Goal: Book appointment/travel/reservation

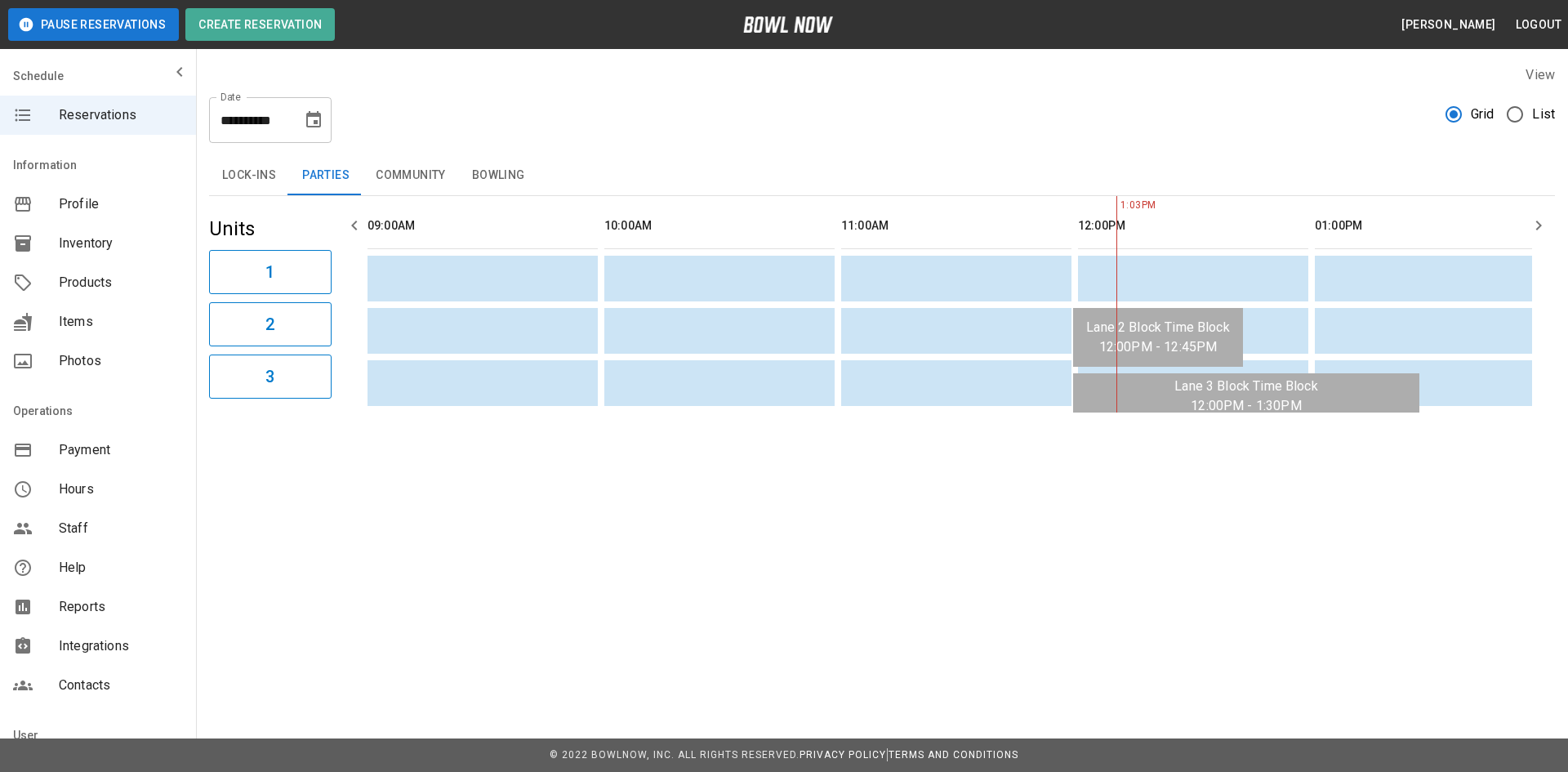
scroll to position [0, 302]
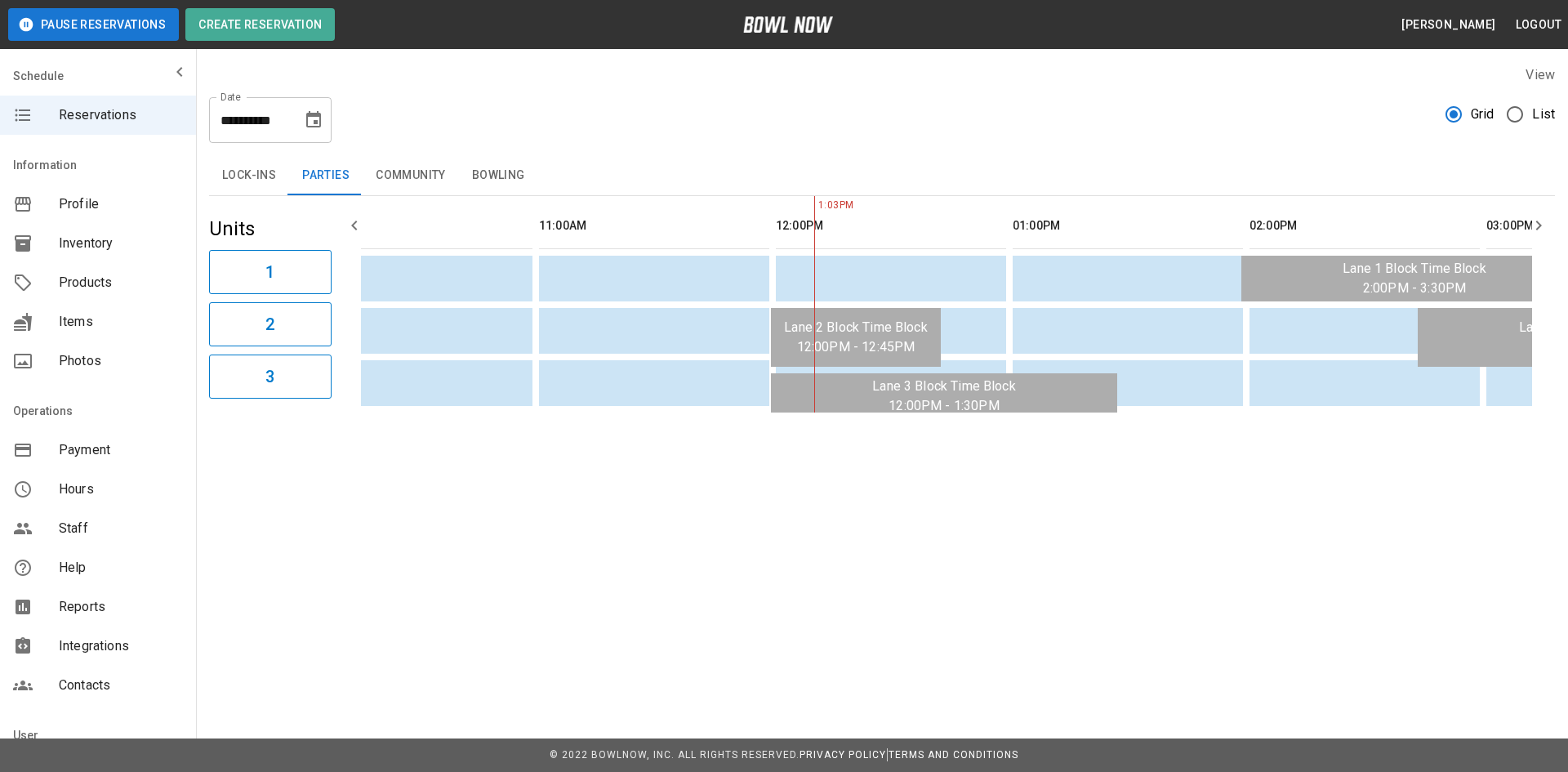
click at [307, 117] on icon "Choose date, selected date is Apr 18, 2026" at bounding box center [313, 119] width 15 height 17
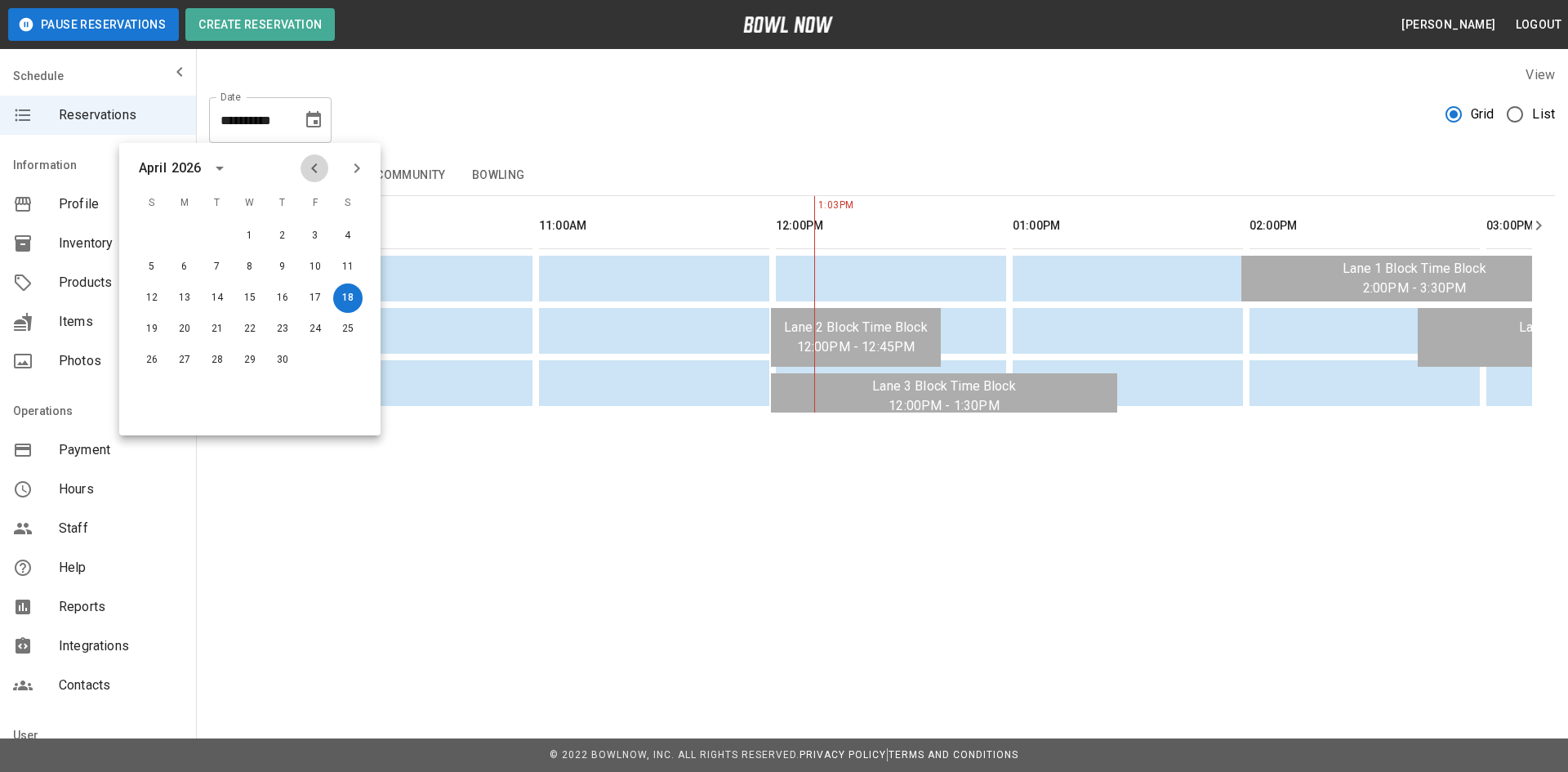
click at [309, 168] on icon "Previous month" at bounding box center [314, 168] width 20 height 20
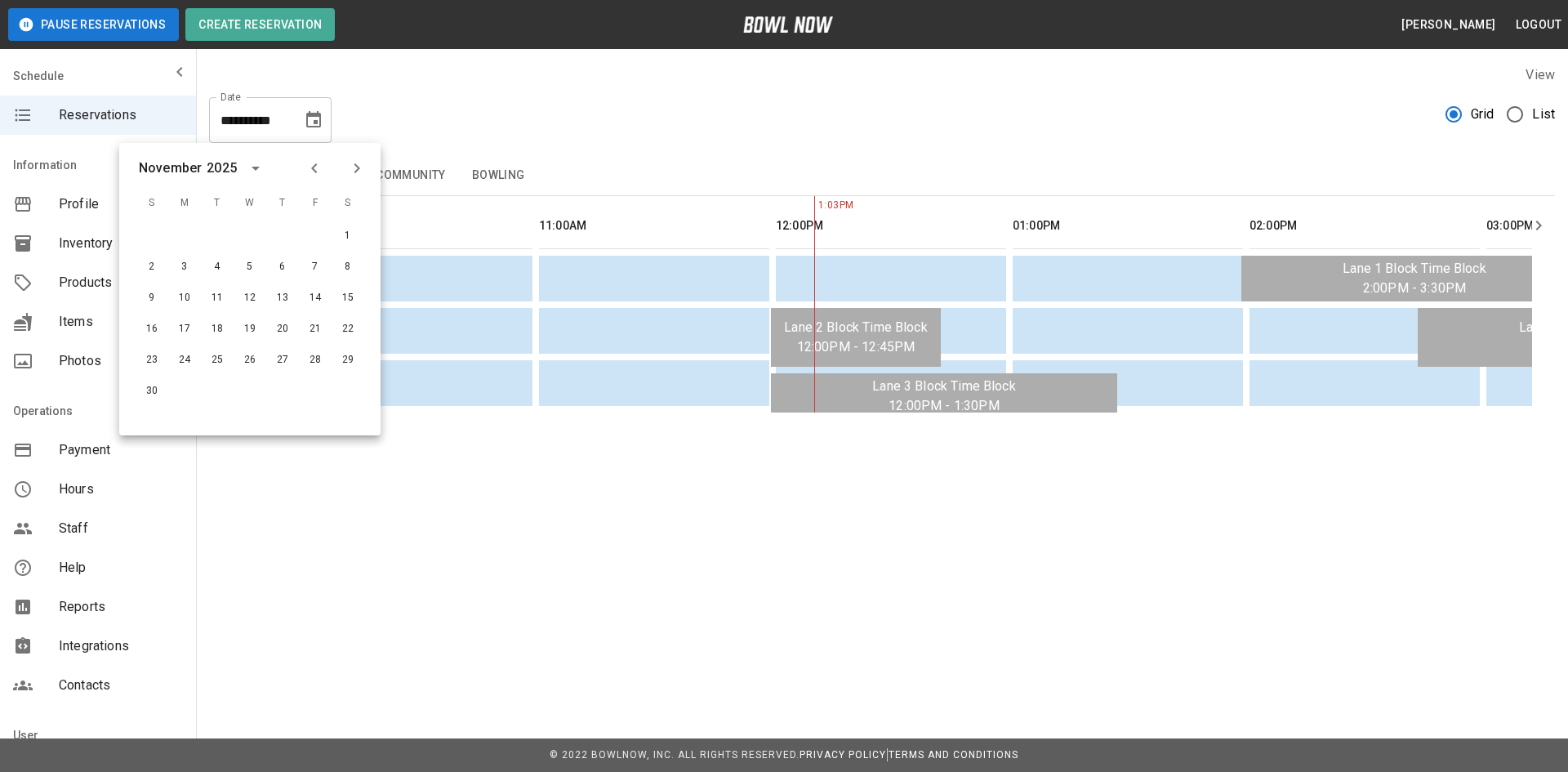
click at [309, 168] on icon "Previous month" at bounding box center [314, 168] width 20 height 20
click at [353, 295] on button "18" at bounding box center [348, 298] width 29 height 29
type input "**********"
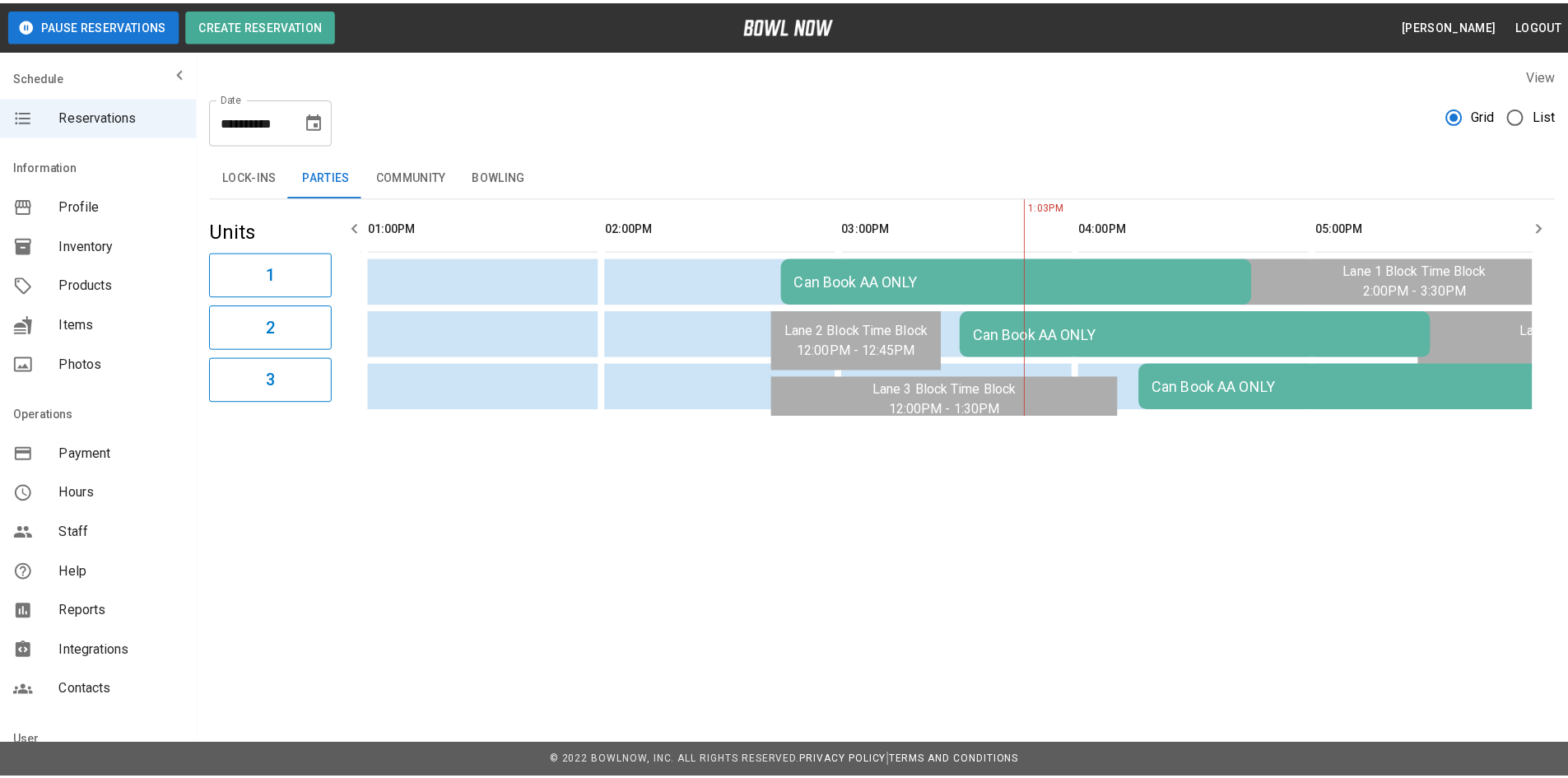
scroll to position [0, 955]
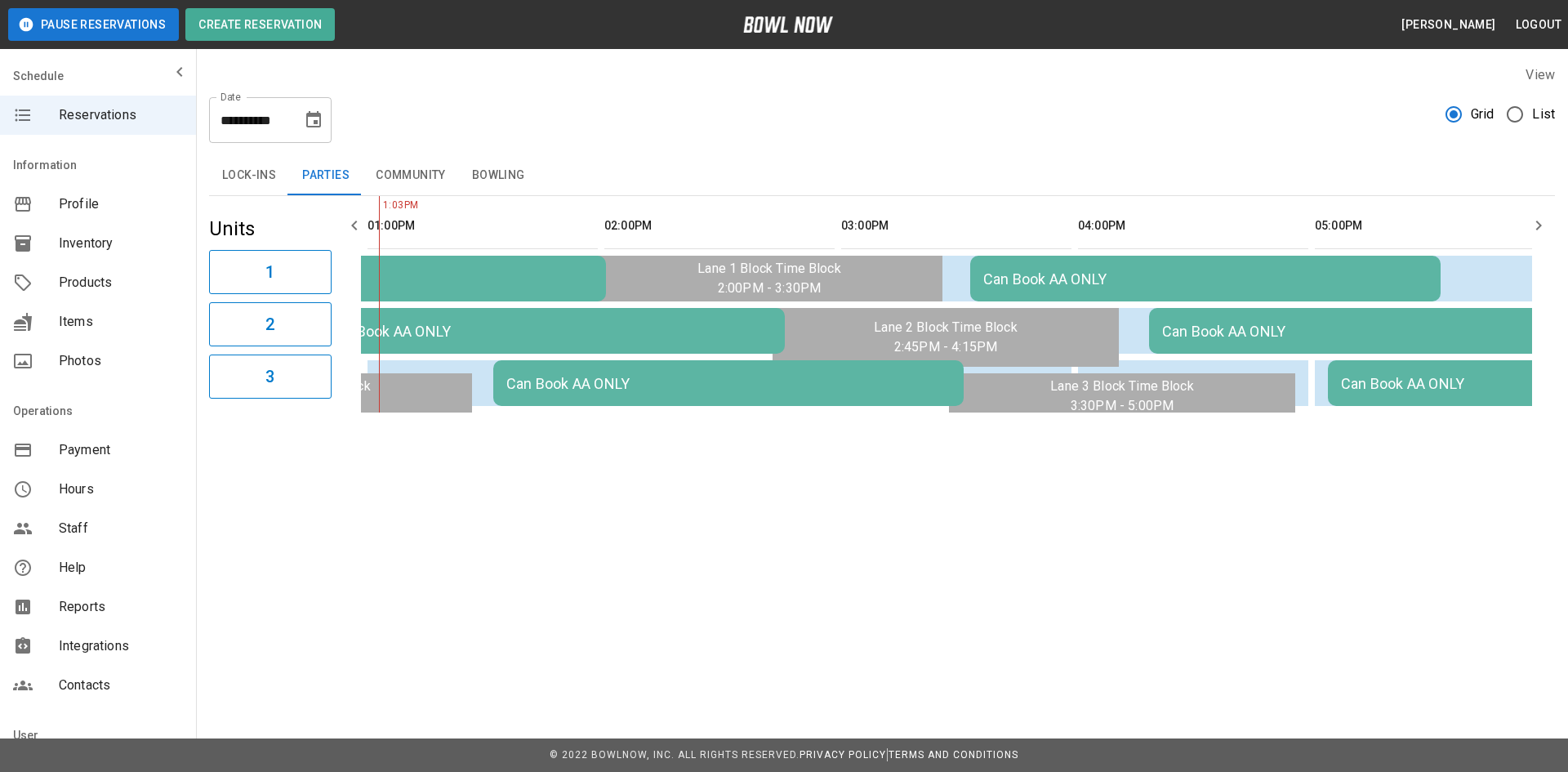
click at [424, 172] on button "Community" at bounding box center [411, 175] width 96 height 39
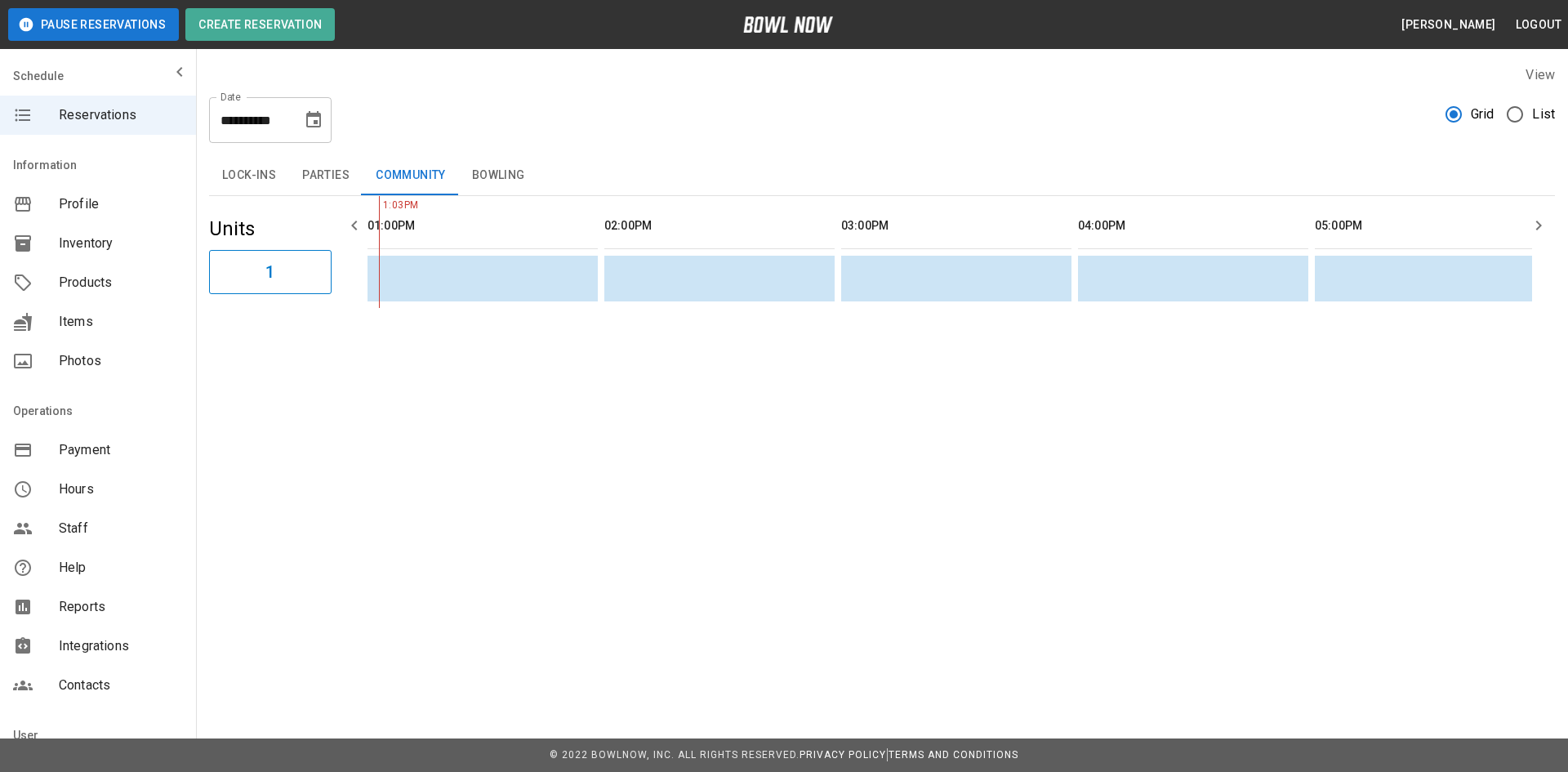
click at [493, 170] on button "Bowling" at bounding box center [498, 175] width 79 height 39
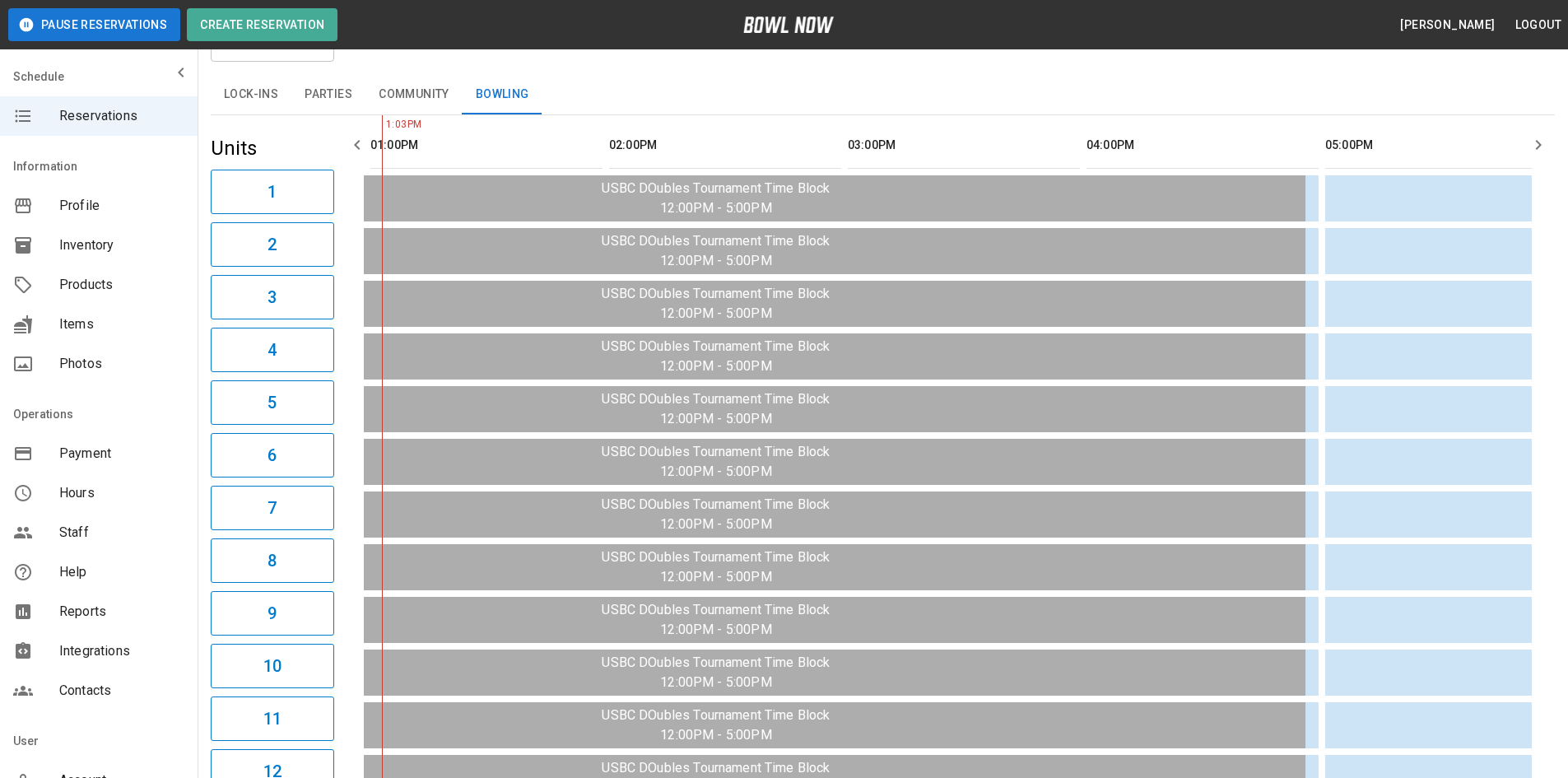
scroll to position [0, 0]
